Goal: Check status: Check status

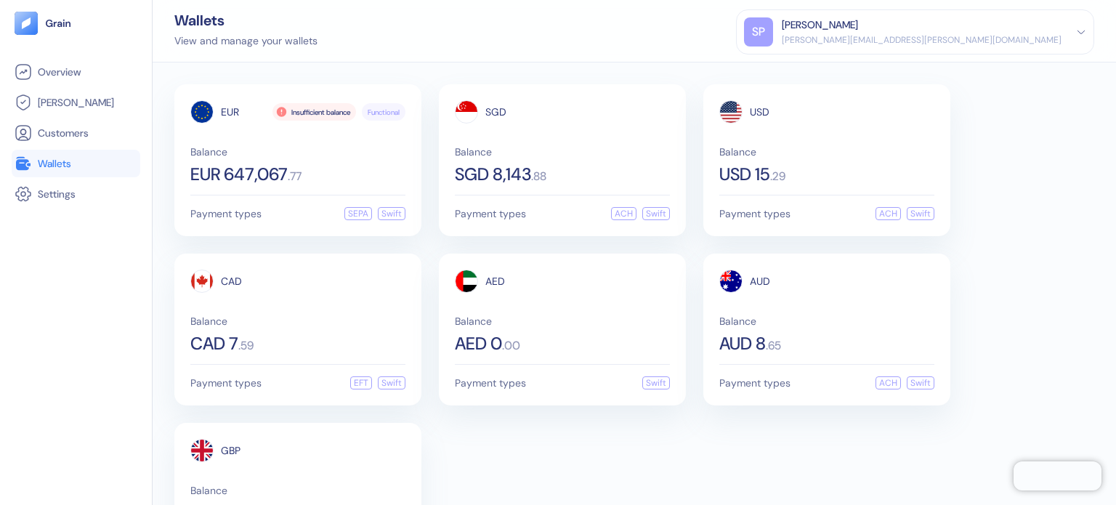
click at [607, 458] on div "EUR Insufficient balance Functional Balance EUR 647,067 . 77 Payment types SEPA…" at bounding box center [634, 329] width 920 height 491
click at [430, 33] on div "Wallets View and manage your wallets [PERSON_NAME] Patil [EMAIL_ADDRESS][PERSON…" at bounding box center [635, 31] width 964 height 63
click at [763, 201] on div "USD Balance USD 15 . 29 Payment types ACH Swift" at bounding box center [827, 160] width 247 height 152
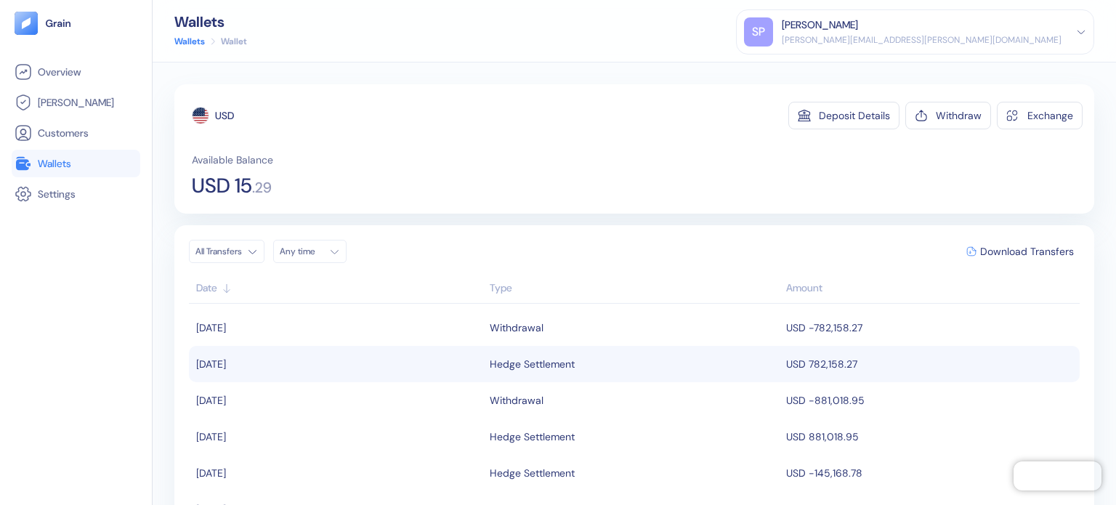
click at [574, 363] on div "Hedge Settlement" at bounding box center [635, 364] width 290 height 25
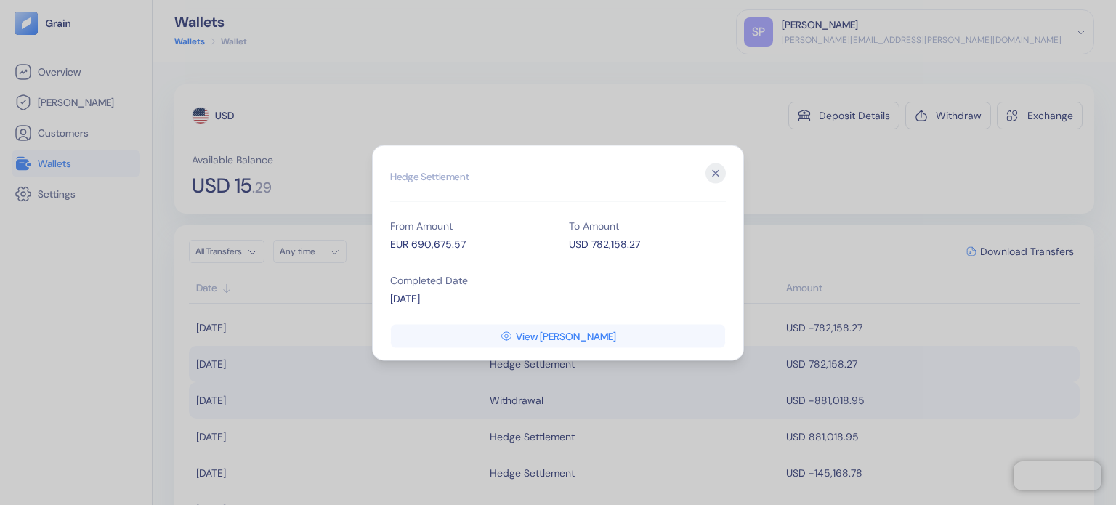
drag, startPoint x: 715, startPoint y: 168, endPoint x: 692, endPoint y: 415, distance: 248.2
click at [715, 168] on icon "button" at bounding box center [716, 173] width 20 height 20
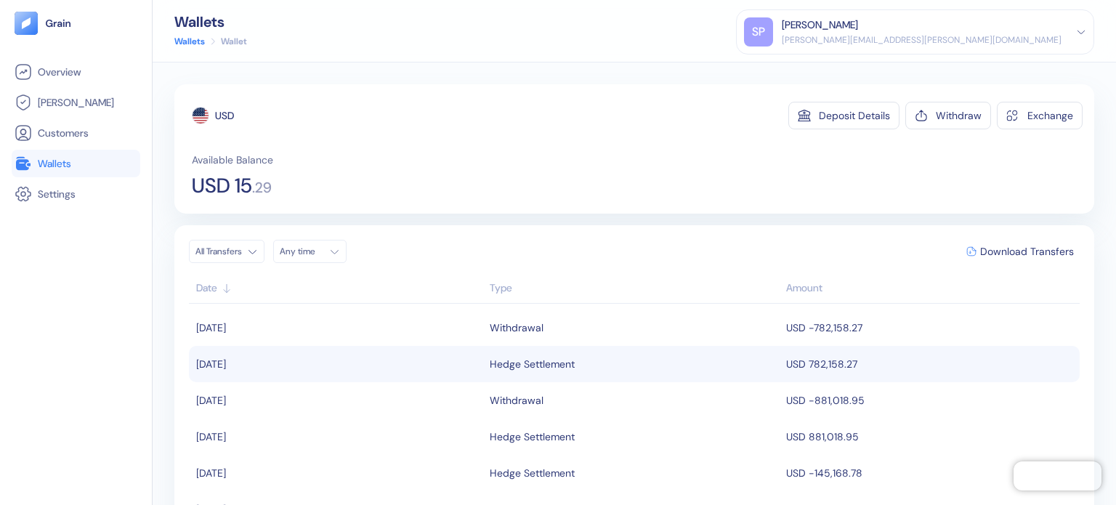
click at [35, 158] on link "Wallets" at bounding box center [76, 163] width 123 height 17
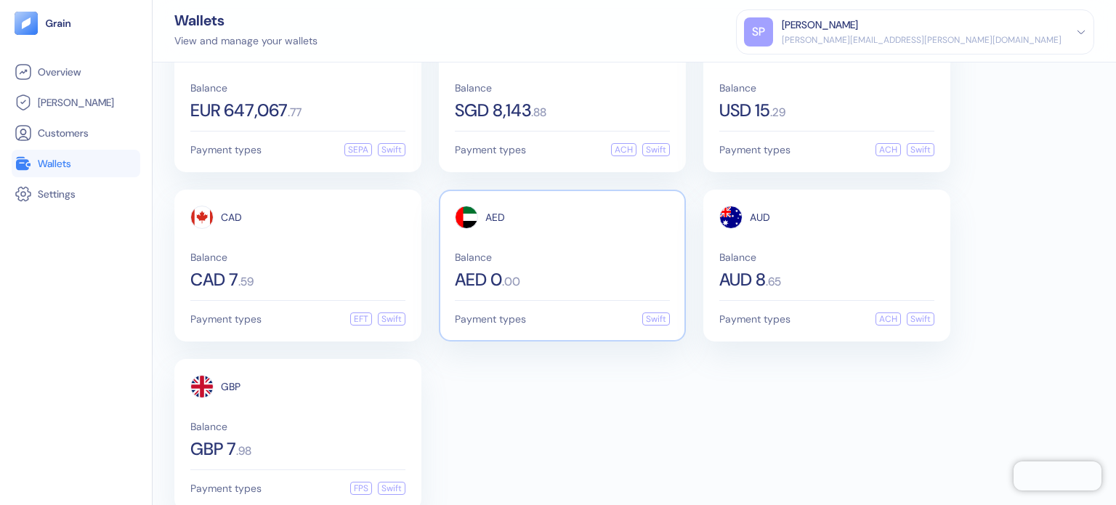
scroll to position [88, 0]
